Goal: Task Accomplishment & Management: Manage account settings

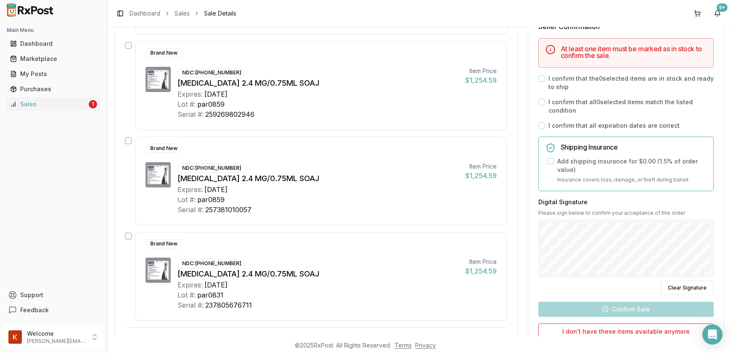
scroll to position [229, 0]
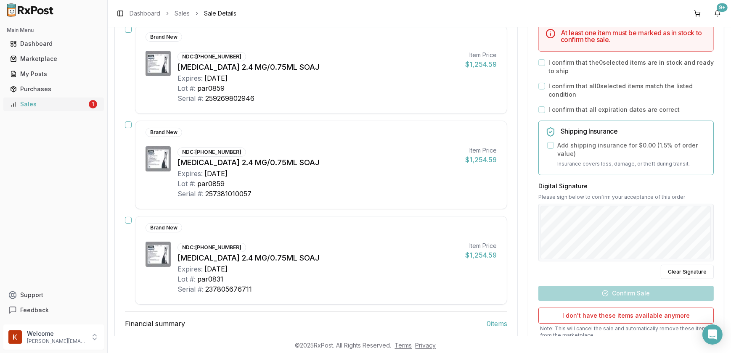
click at [37, 106] on div "Sales" at bounding box center [48, 104] width 77 height 8
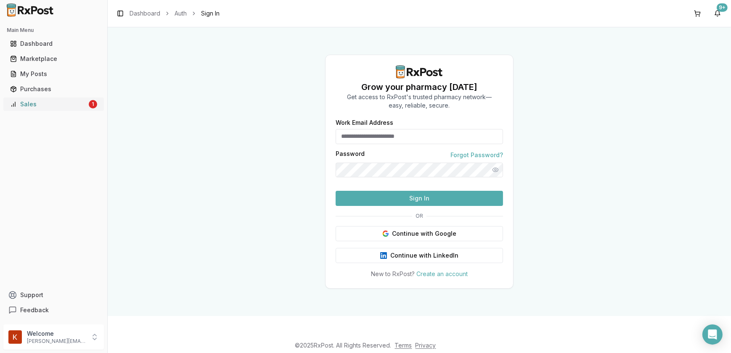
type input "**********"
click at [428, 206] on button "Sign In" at bounding box center [419, 198] width 167 height 15
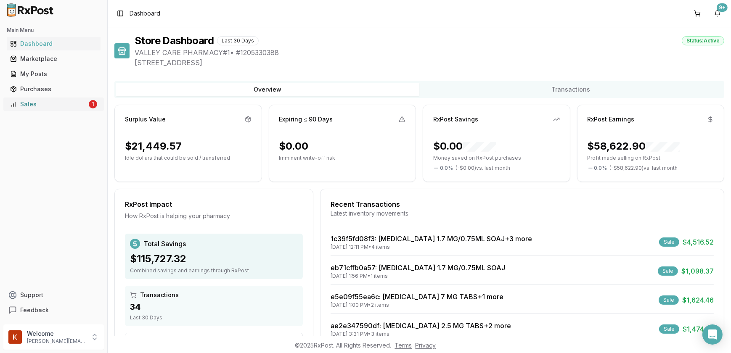
click at [50, 107] on div "Sales" at bounding box center [48, 104] width 77 height 8
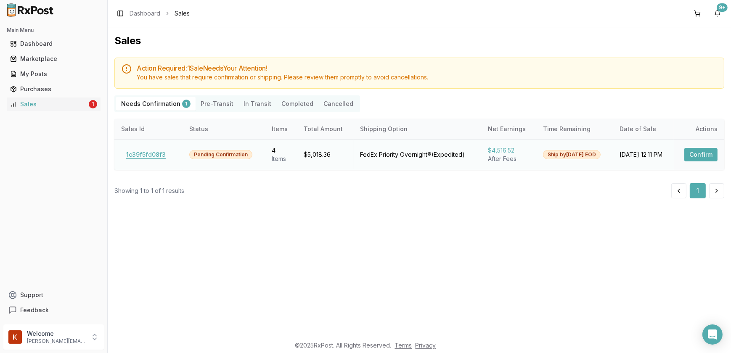
click at [150, 152] on button "1c39f5fd08f3" at bounding box center [146, 154] width 50 height 13
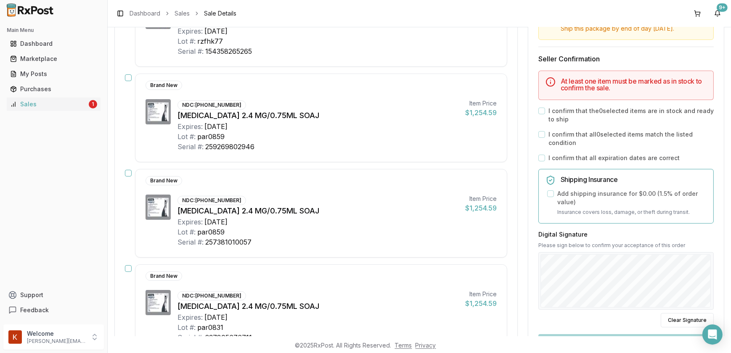
scroll to position [191, 0]
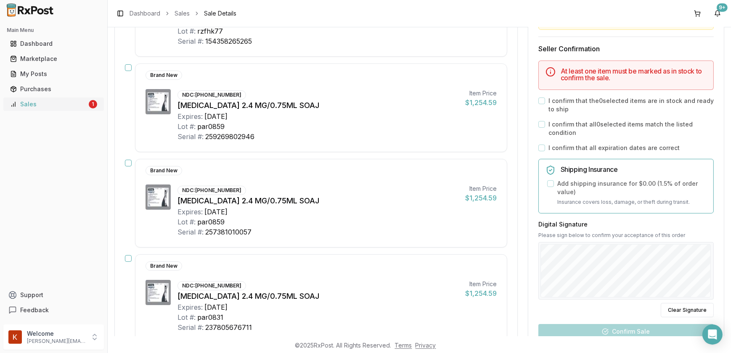
click at [42, 106] on div "Sales" at bounding box center [48, 104] width 77 height 8
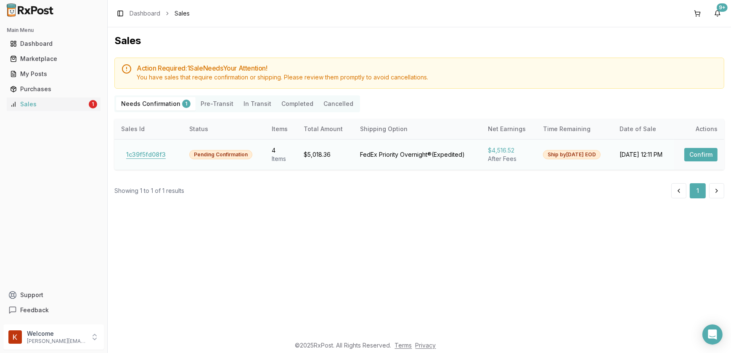
click at [151, 154] on button "1c39f5fd08f3" at bounding box center [146, 154] width 50 height 13
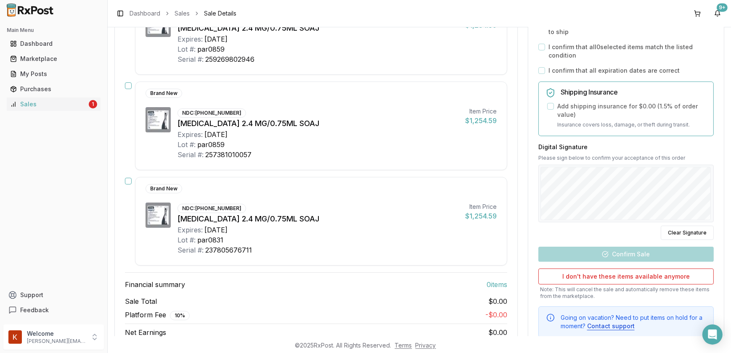
scroll to position [291, 0]
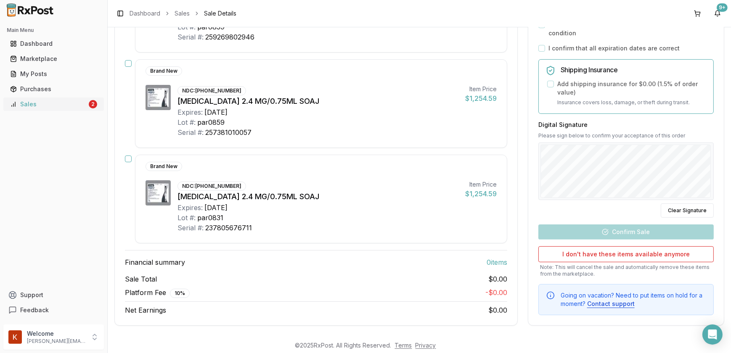
click at [48, 104] on div "Sales" at bounding box center [48, 104] width 77 height 8
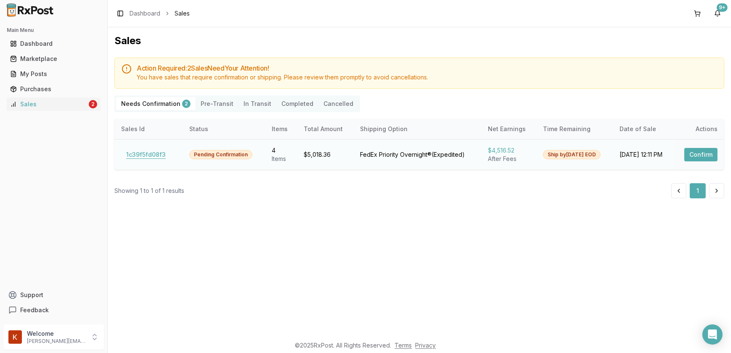
click at [126, 156] on button "1c39f5fd08f3" at bounding box center [146, 154] width 50 height 13
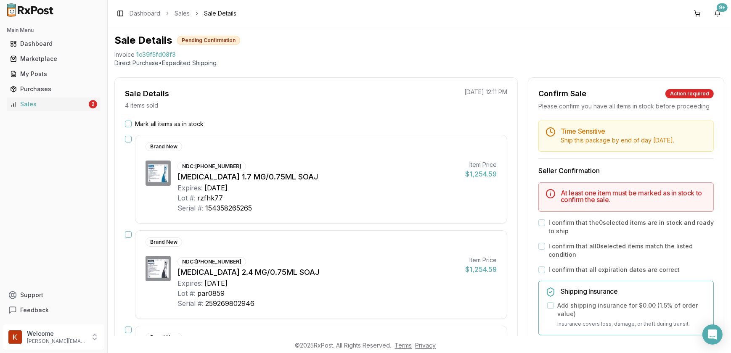
scroll to position [24, 0]
click at [45, 44] on div "Dashboard" at bounding box center [53, 44] width 87 height 8
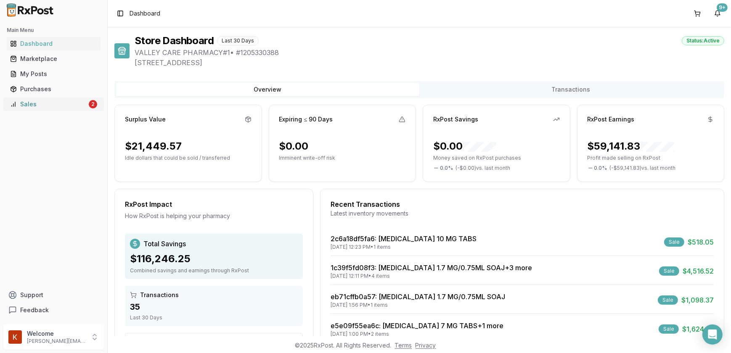
click at [38, 100] on div "Sales" at bounding box center [48, 104] width 77 height 8
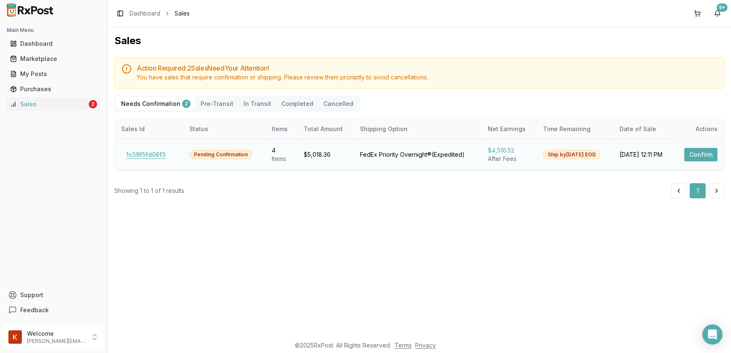
click at [153, 156] on button "1c39f5fd08f3" at bounding box center [146, 154] width 50 height 13
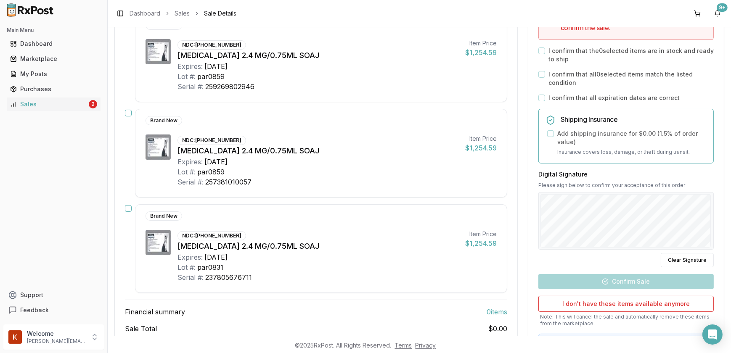
scroll to position [291, 0]
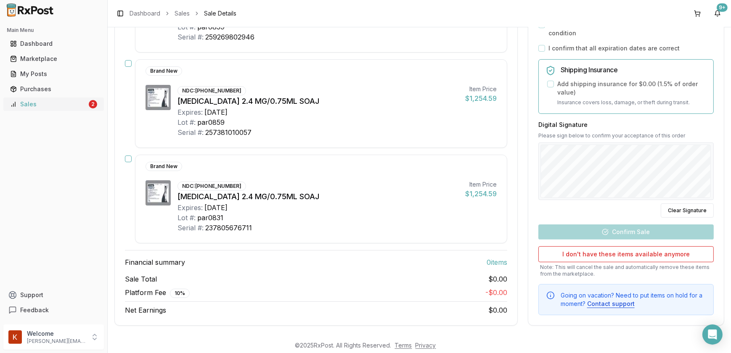
click at [47, 101] on div "Sales" at bounding box center [48, 104] width 77 height 8
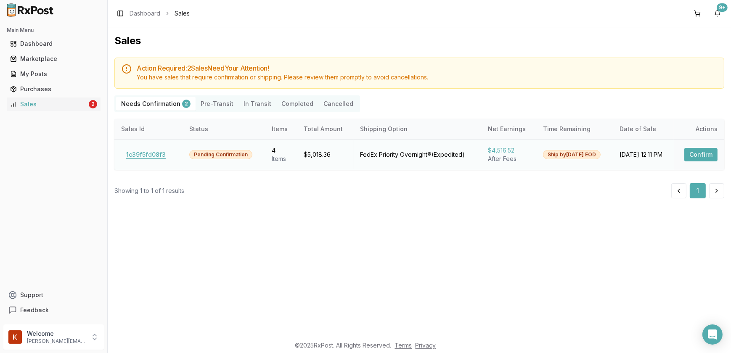
click at [132, 157] on button "1c39f5fd08f3" at bounding box center [146, 154] width 50 height 13
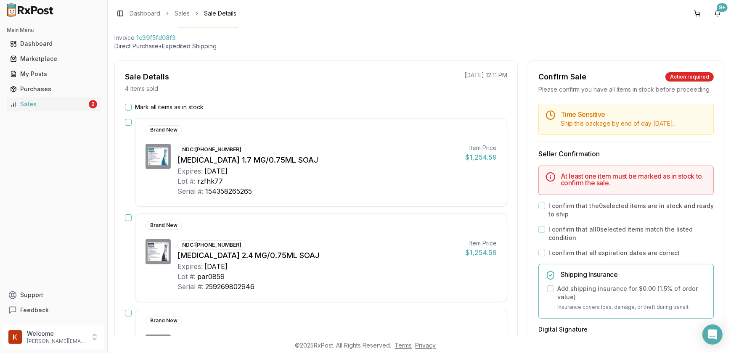
scroll to position [38, 0]
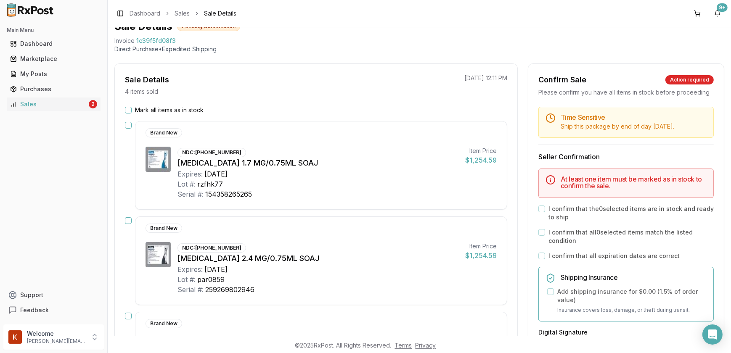
click at [128, 111] on button "Mark all items as in stock" at bounding box center [128, 110] width 7 height 7
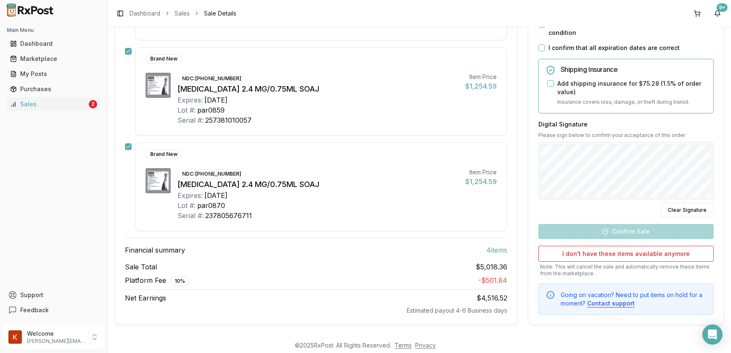
scroll to position [112, 0]
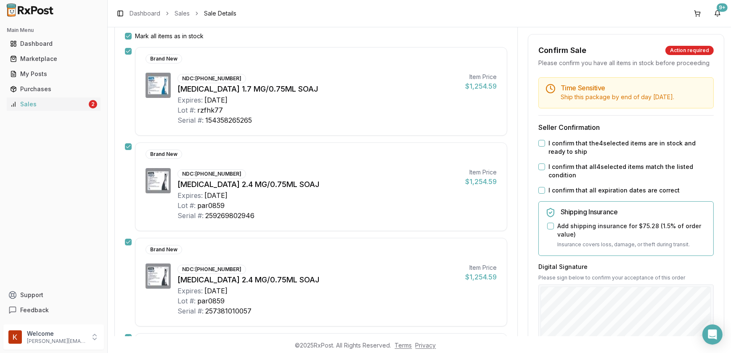
click at [538, 156] on div "I confirm that the 4 selected items are in stock and ready to ship" at bounding box center [625, 147] width 175 height 17
click at [538, 147] on button "I confirm that the 4 selected items are in stock and ready to ship" at bounding box center [541, 143] width 7 height 7
click at [539, 170] on button "I confirm that all 4 selected items match the listed condition" at bounding box center [541, 167] width 7 height 7
click at [542, 195] on div "I confirm that all expiration dates are correct" at bounding box center [625, 190] width 175 height 8
click at [540, 194] on button "I confirm that all expiration dates are correct" at bounding box center [541, 190] width 7 height 7
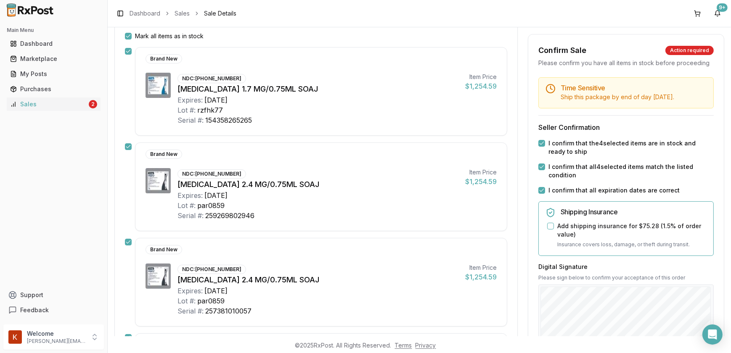
click at [547, 230] on button "Add shipping insurance for $75.28 ( 1.5 % of order value)" at bounding box center [550, 226] width 7 height 7
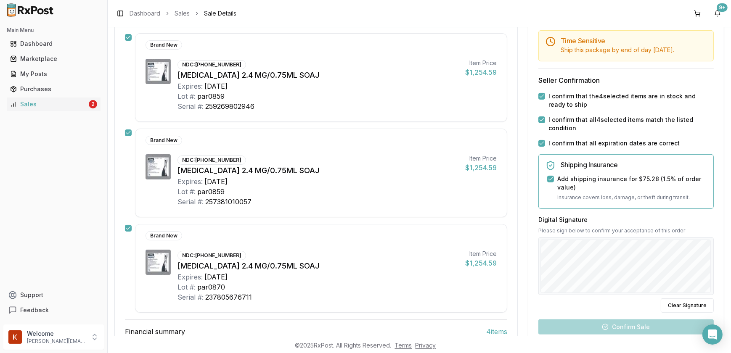
scroll to position [227, 0]
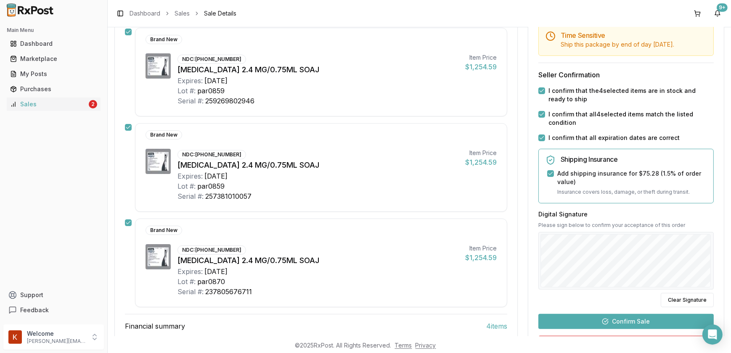
click at [635, 321] on button "Confirm Sale" at bounding box center [625, 321] width 175 height 15
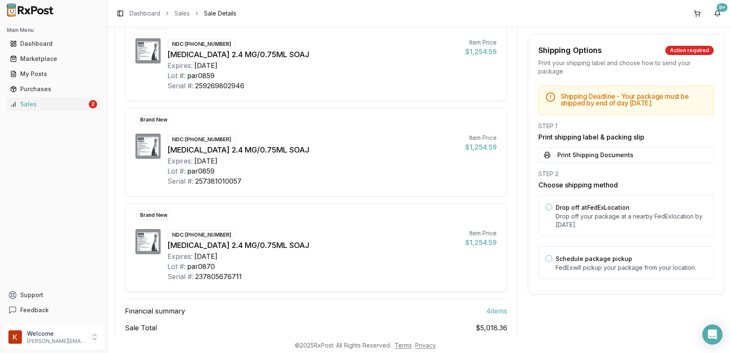
click at [584, 157] on button "Print Shipping Documents" at bounding box center [625, 155] width 175 height 16
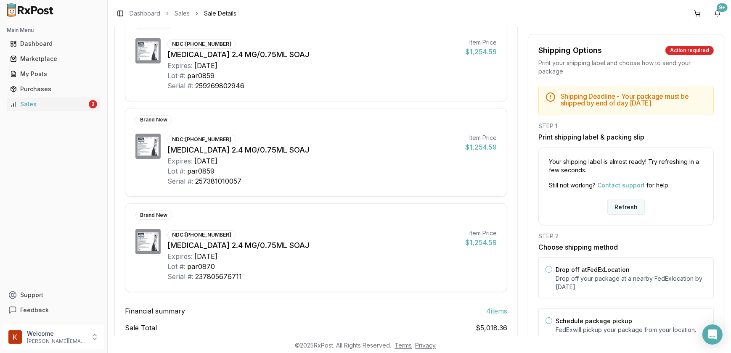
click at [628, 206] on button "Refresh" at bounding box center [625, 207] width 37 height 15
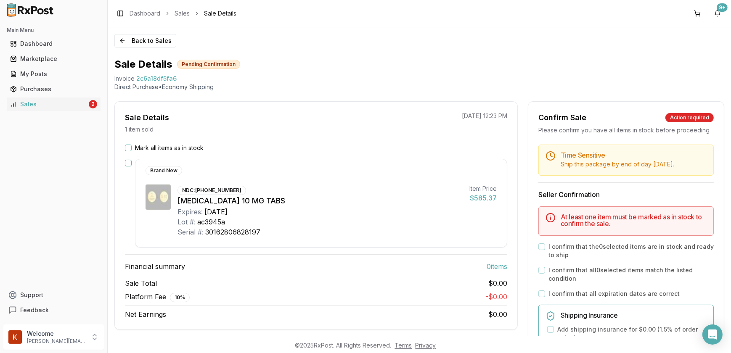
click at [127, 147] on button "Mark all items as in stock" at bounding box center [128, 148] width 7 height 7
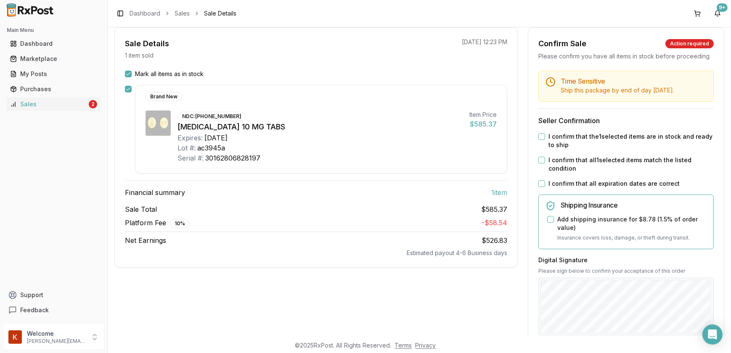
scroll to position [76, 0]
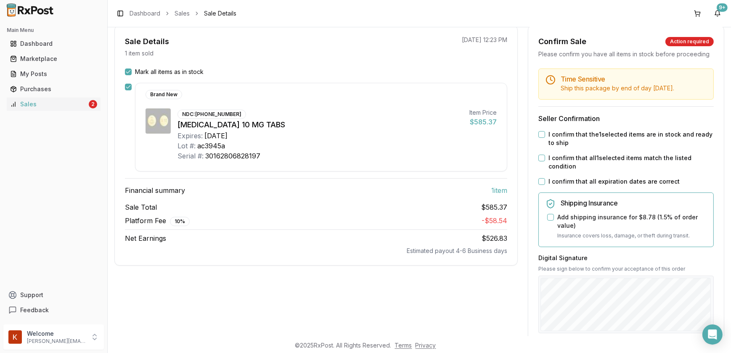
drag, startPoint x: 540, startPoint y: 142, endPoint x: 539, endPoint y: 153, distance: 11.4
click at [540, 138] on button "I confirm that the 1 selected items are in stock and ready to ship" at bounding box center [541, 134] width 7 height 7
click at [539, 161] on button "I confirm that all 1 selected items match the listed condition" at bounding box center [541, 158] width 7 height 7
click at [539, 185] on button "I confirm that all expiration dates are correct" at bounding box center [541, 181] width 7 height 7
click at [547, 221] on button "Add shipping insurance for $8.78 ( 1.5 % of order value)" at bounding box center [550, 217] width 7 height 7
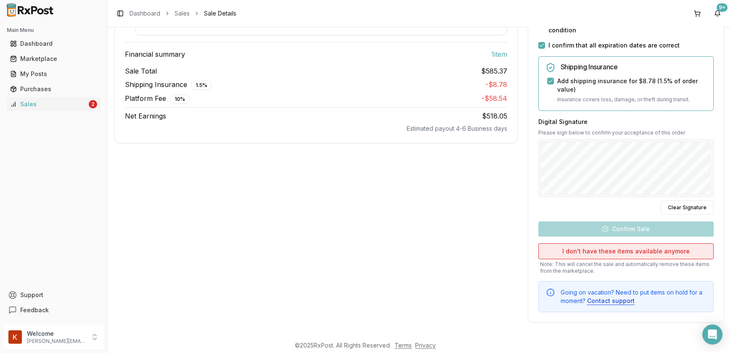
scroll to position [220, 0]
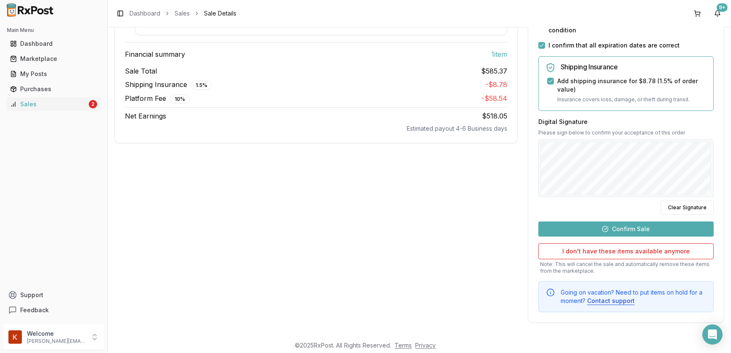
click at [618, 226] on button "Confirm Sale" at bounding box center [625, 229] width 175 height 15
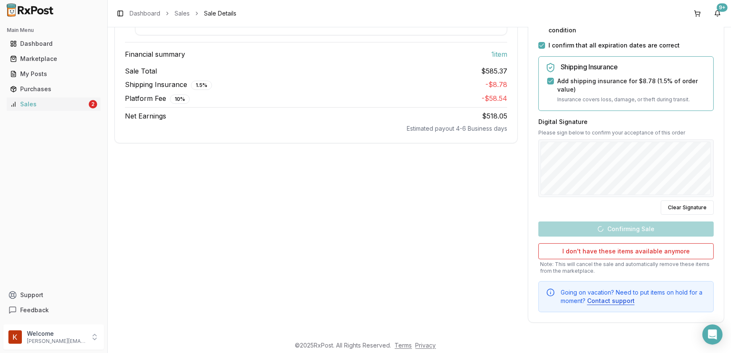
scroll to position [45, 0]
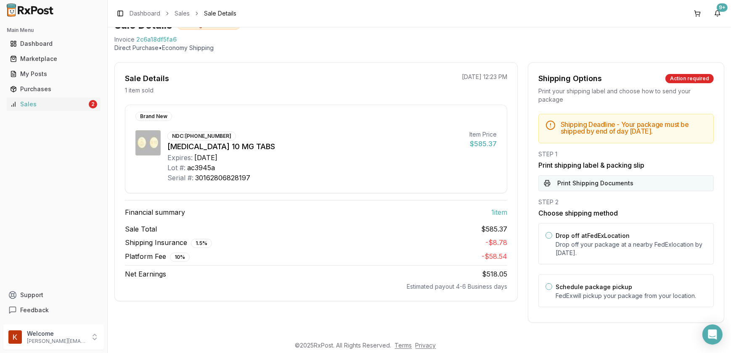
click at [581, 180] on button "Print Shipping Documents" at bounding box center [625, 183] width 175 height 16
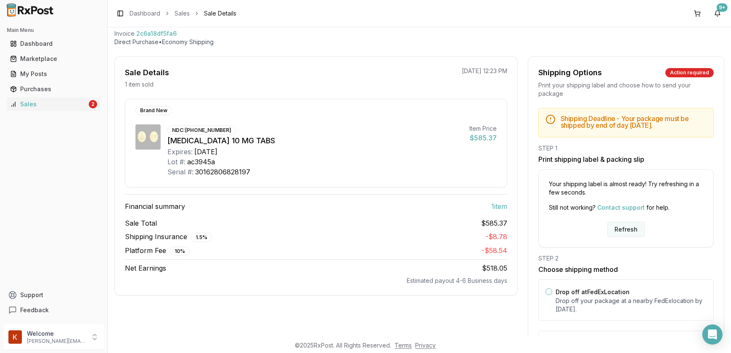
click at [618, 235] on button "Refresh" at bounding box center [625, 229] width 37 height 15
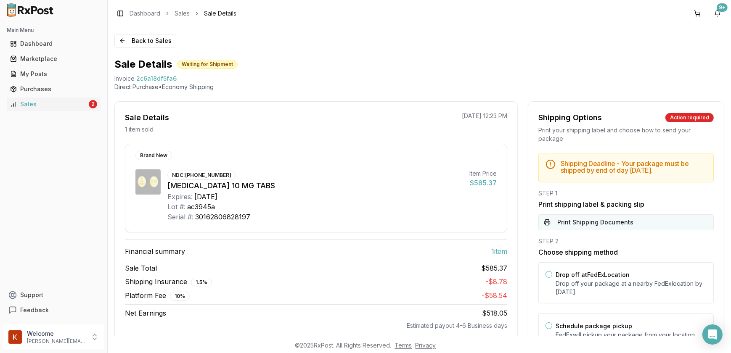
click at [618, 229] on button "Print Shipping Documents" at bounding box center [625, 222] width 175 height 16
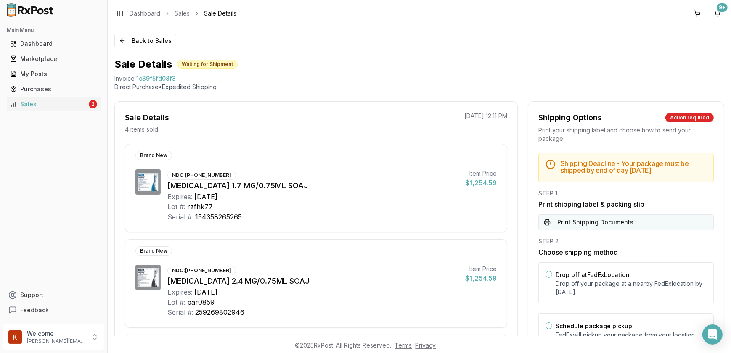
click at [601, 222] on button "Print Shipping Documents" at bounding box center [625, 222] width 175 height 16
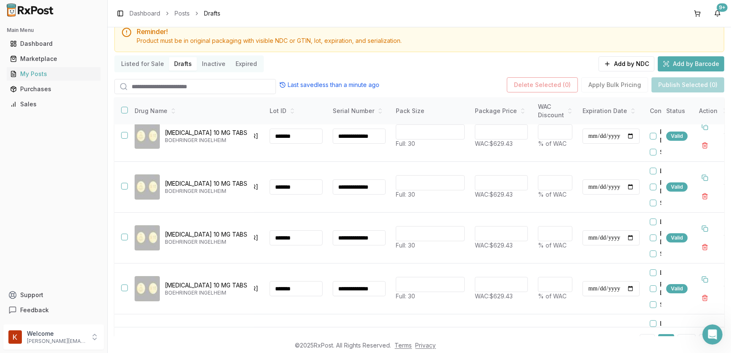
scroll to position [0, 53]
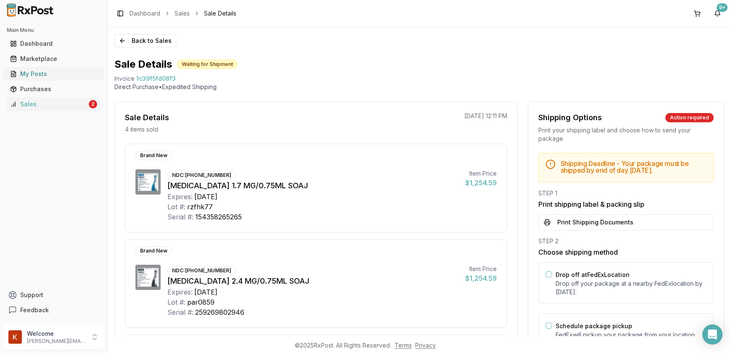
click at [30, 76] on div "My Posts" at bounding box center [53, 74] width 87 height 8
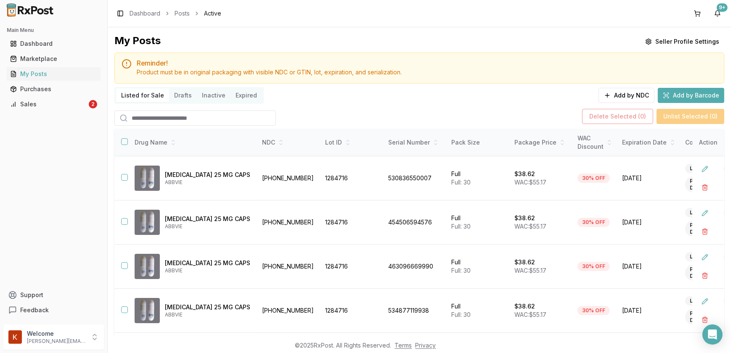
click at [177, 92] on button "Drafts" at bounding box center [183, 95] width 28 height 13
